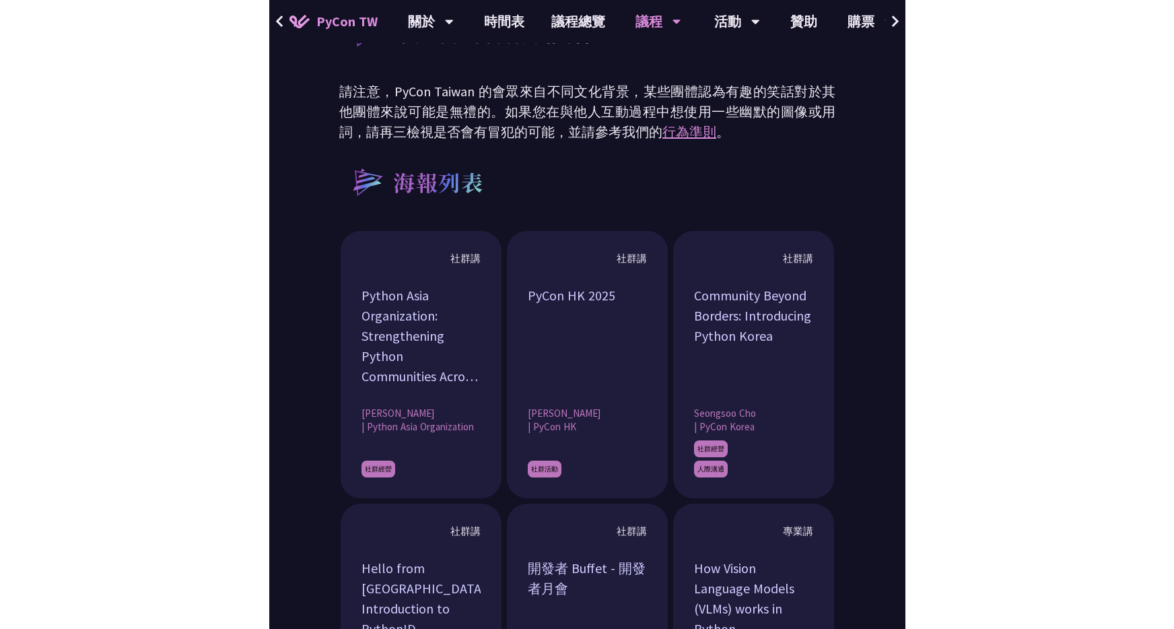
scroll to position [1510, 0]
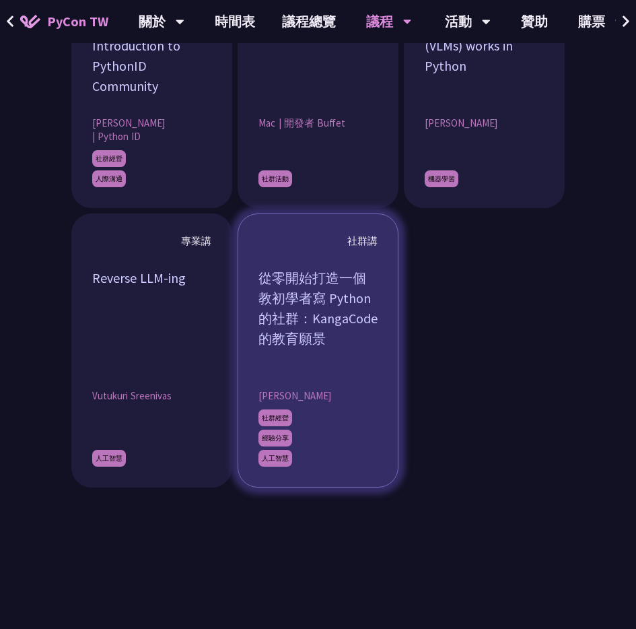
drag, startPoint x: 339, startPoint y: 342, endPoint x: 237, endPoint y: 273, distance: 122.7
click at [238, 273] on article "社群講 從零開始打造一個教初學者寫 Python 的社群：KangaCode 的教育願景 [PERSON_NAME] 社群經營 經驗分享 人工智慧" at bounding box center [318, 350] width 161 height 274
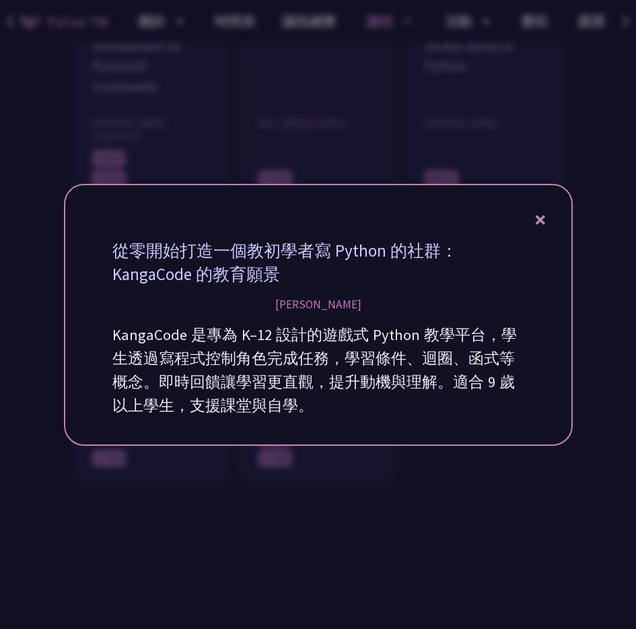
copy div "從零開始打造一個教初學者寫 Python 的社群：KangaCode 的教育願景"
drag, startPoint x: 116, startPoint y: 249, endPoint x: 298, endPoint y: 289, distance: 186.8
click at [298, 289] on div "從零開始打造一個教初學者寫 Python 的社群：KangaCode 的教育願景 [PERSON_NAME] KangaCode 是專為 K–12 設計的遊戲…" at bounding box center [318, 328] width 425 height 192
copy div "從零開始打造一個教初學者寫 Python 的社群：KangaCode 的教育願景"
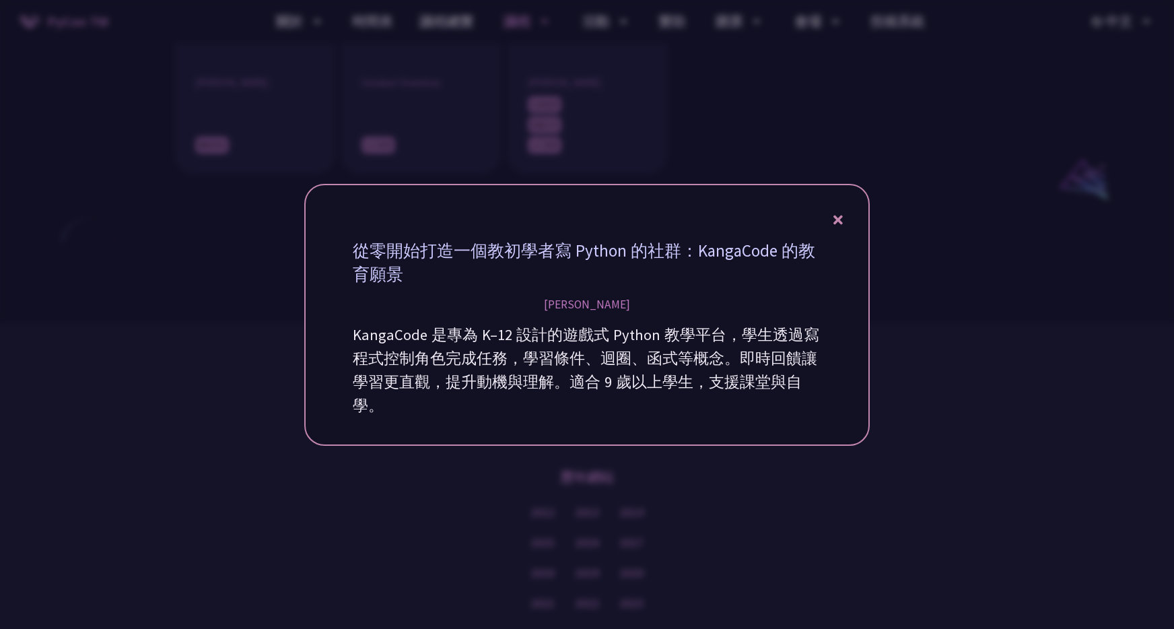
click at [592, 308] on div "[PERSON_NAME]" at bounding box center [587, 304] width 86 height 17
copy div "[PERSON_NAME]"
